Goal: Task Accomplishment & Management: Complete application form

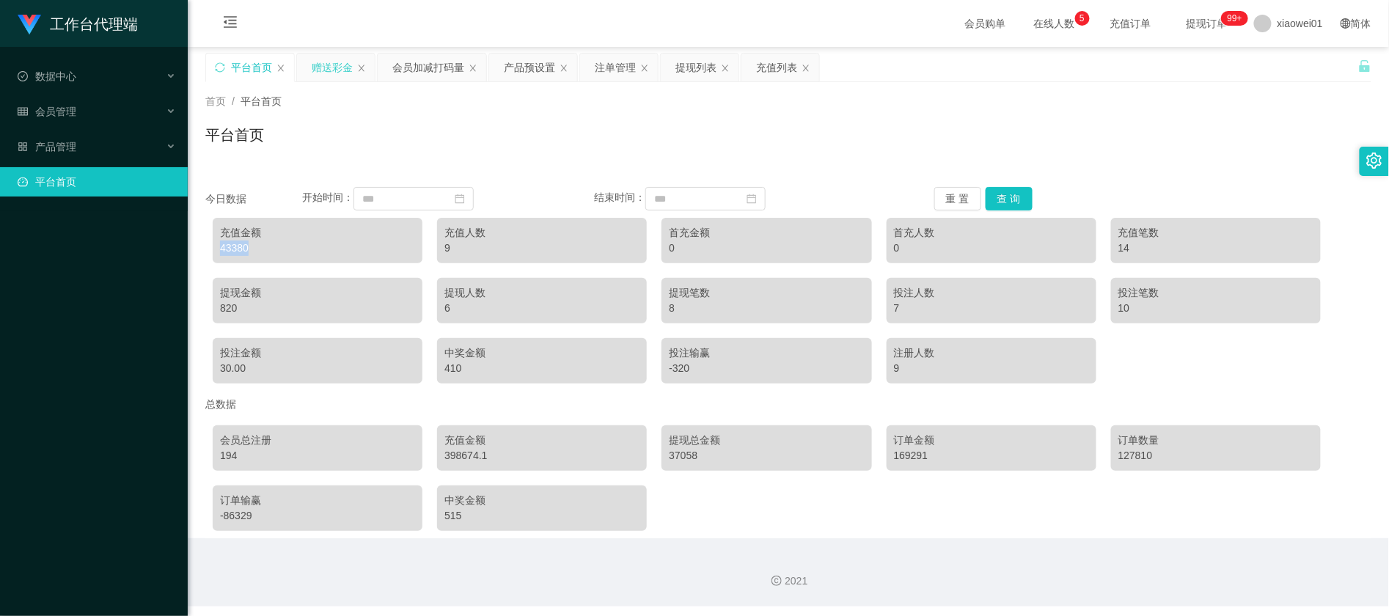
click at [350, 62] on div "赠送彩金" at bounding box center [332, 68] width 41 height 28
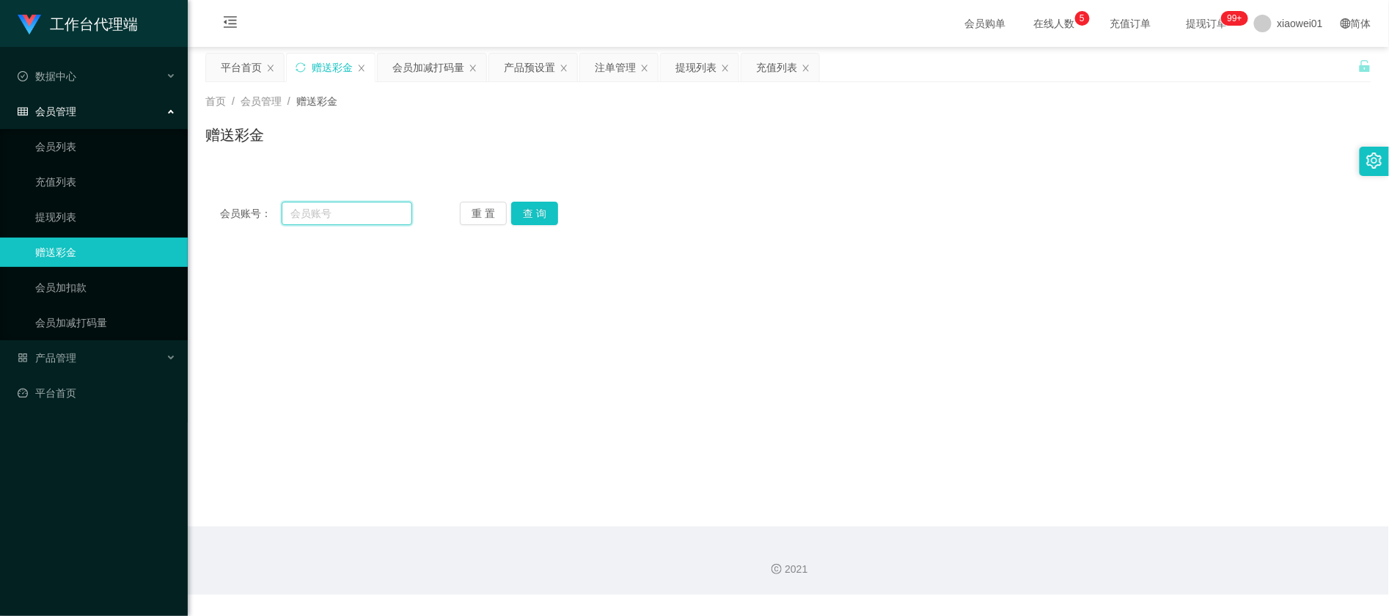
click at [326, 213] on input "text" at bounding box center [347, 213] width 131 height 23
paste input "hh333666"
type input "hh333666"
click at [544, 221] on button "查 询" at bounding box center [534, 213] width 47 height 23
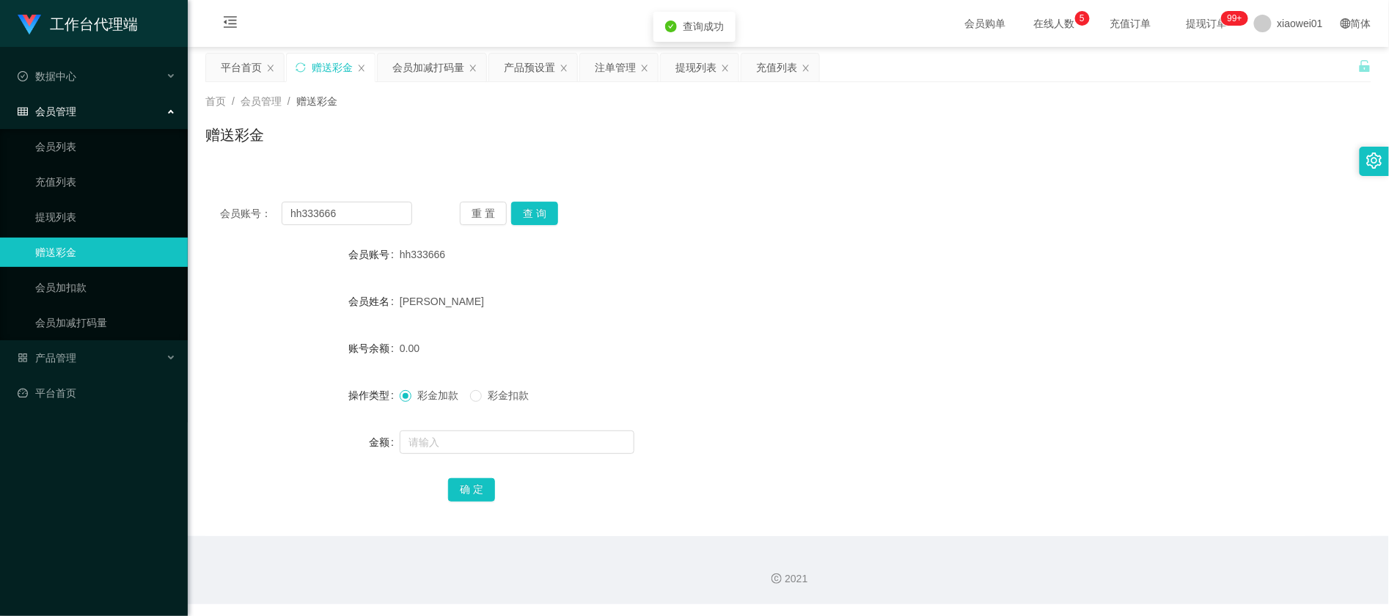
click at [488, 468] on form "会员账号 hh333666 会员姓名 [PERSON_NAME] che hong 账号余额 0.00 操作类型 彩金加款 彩金扣款 金额 确 定" at bounding box center [788, 372] width 1166 height 264
click at [491, 447] on input "text" at bounding box center [517, 442] width 235 height 23
type input "500"
drag, startPoint x: 487, startPoint y: 486, endPoint x: 500, endPoint y: 487, distance: 13.3
click at [487, 486] on button "确 定" at bounding box center [471, 489] width 47 height 23
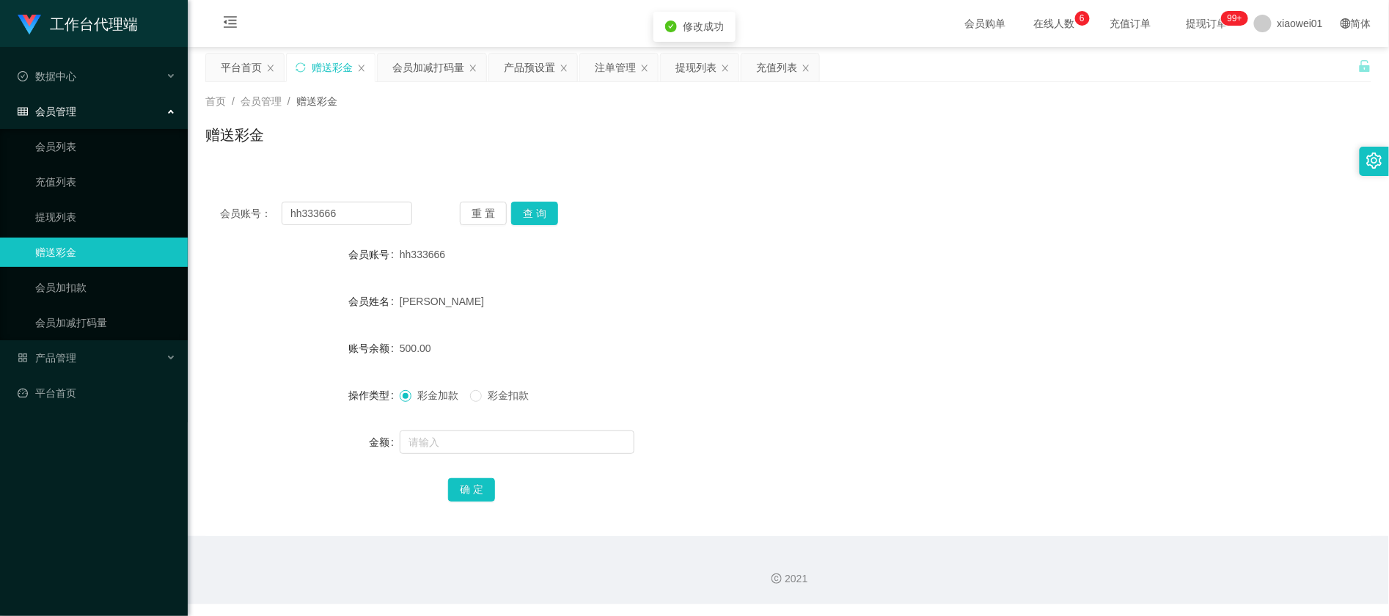
click at [952, 348] on div "500.00" at bounding box center [740, 348] width 681 height 29
